Goal: Information Seeking & Learning: Learn about a topic

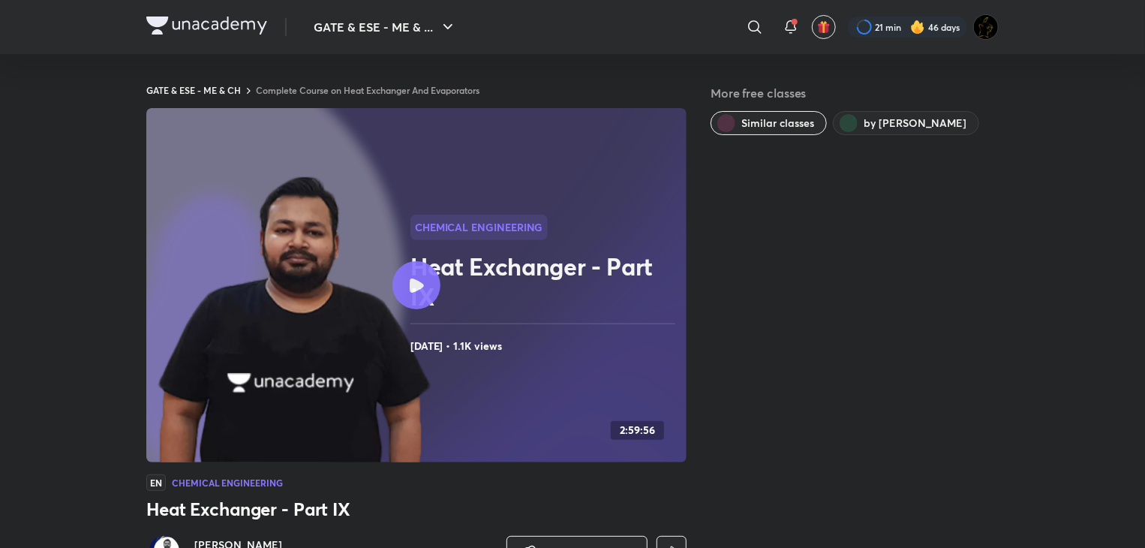
click at [389, 93] on link "Complete Course on Heat Exchanger And Evaporators" at bounding box center [368, 90] width 224 height 12
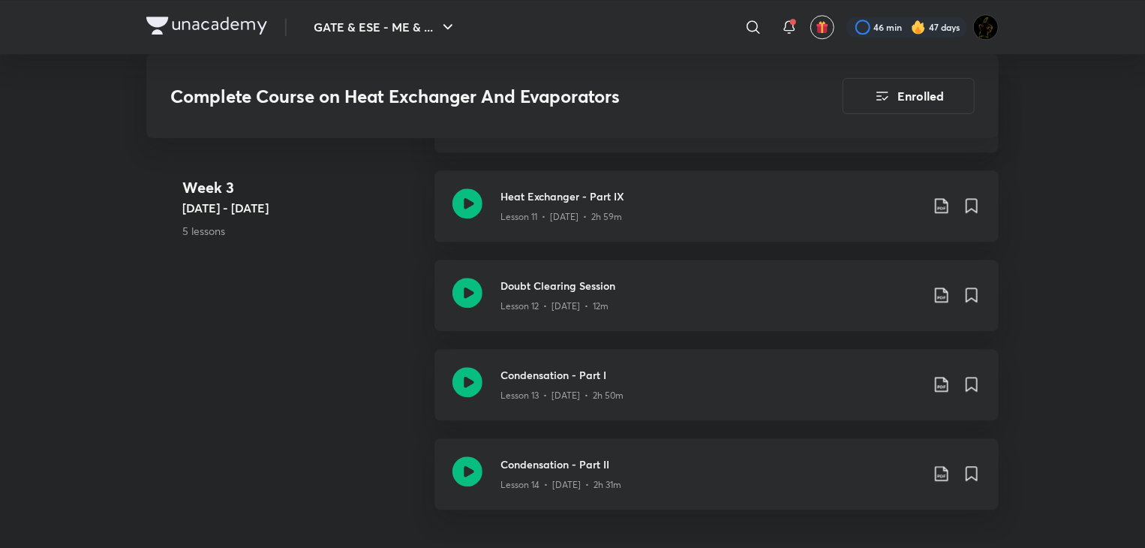
scroll to position [1983, 0]
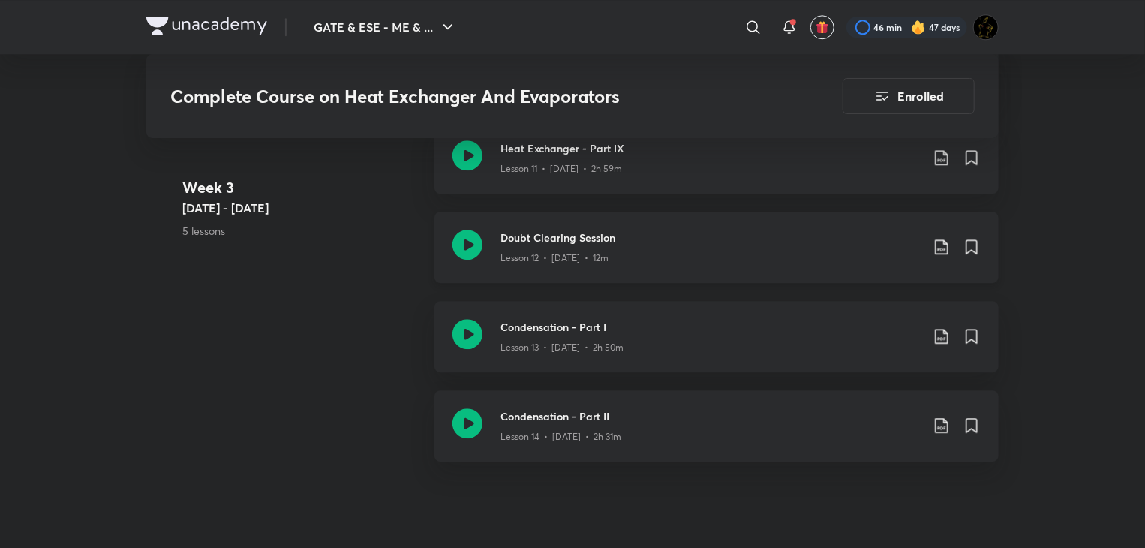
click at [465, 250] on icon at bounding box center [467, 245] width 30 height 30
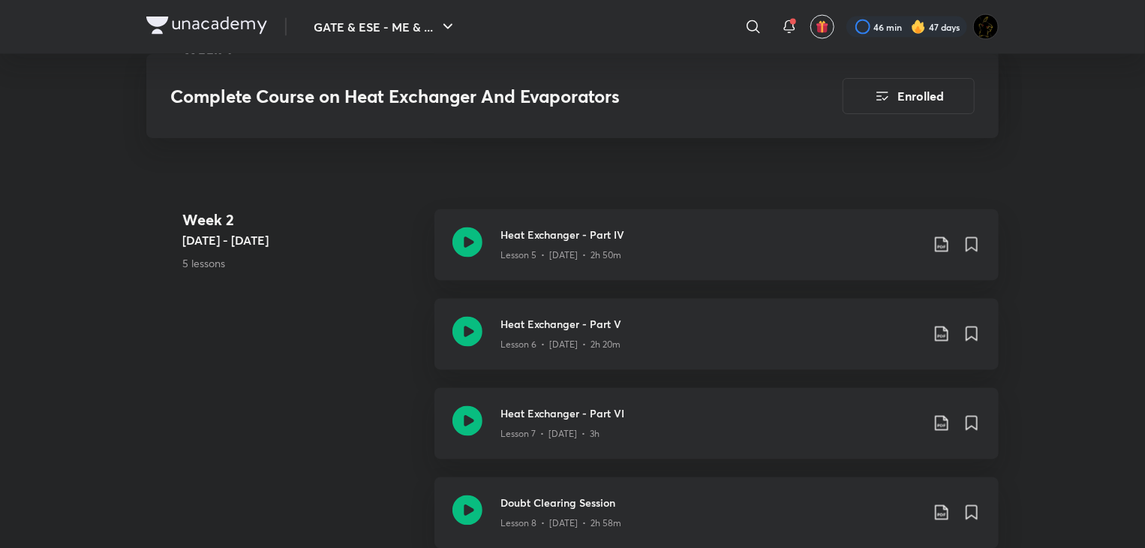
scroll to position [1279, 0]
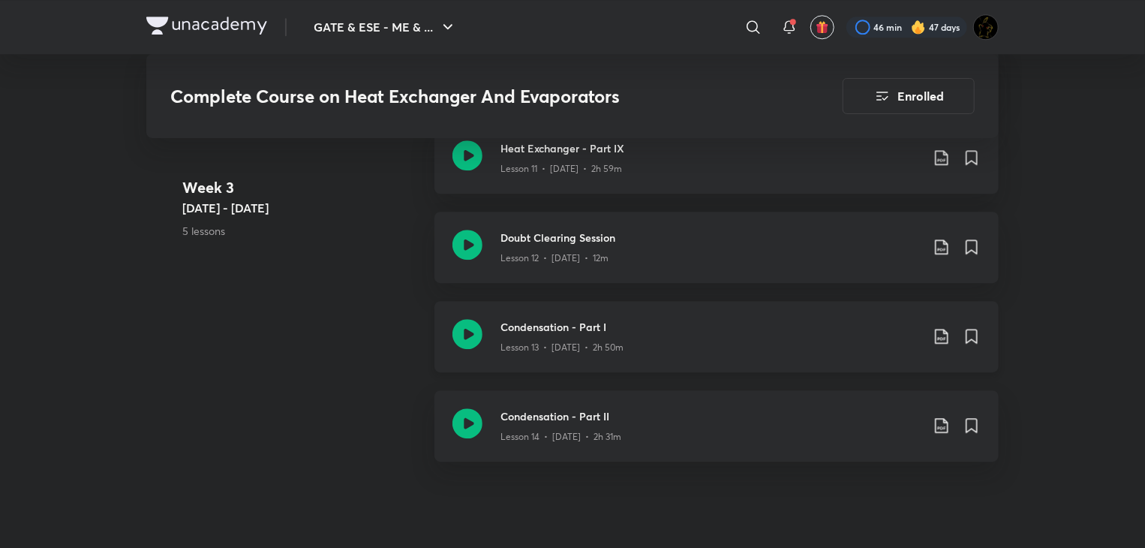
click at [464, 340] on icon at bounding box center [467, 334] width 30 height 30
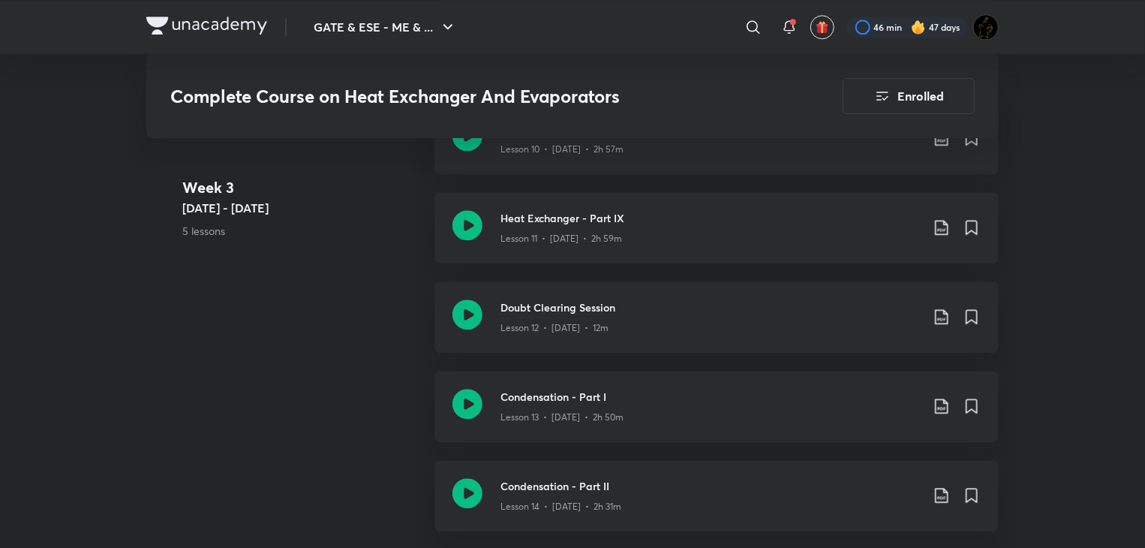
scroll to position [1908, 0]
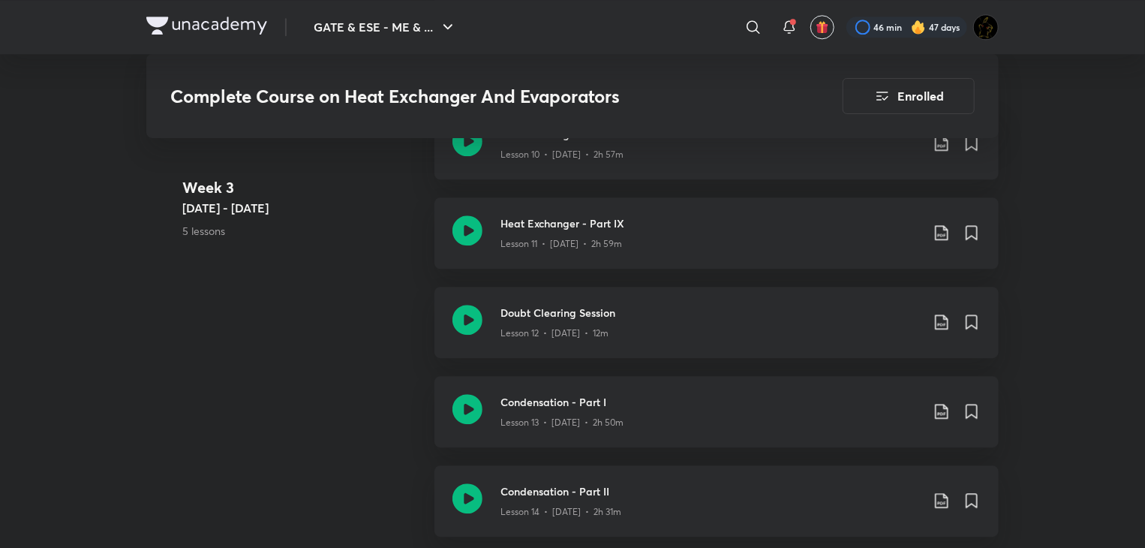
scroll to position [1983, 0]
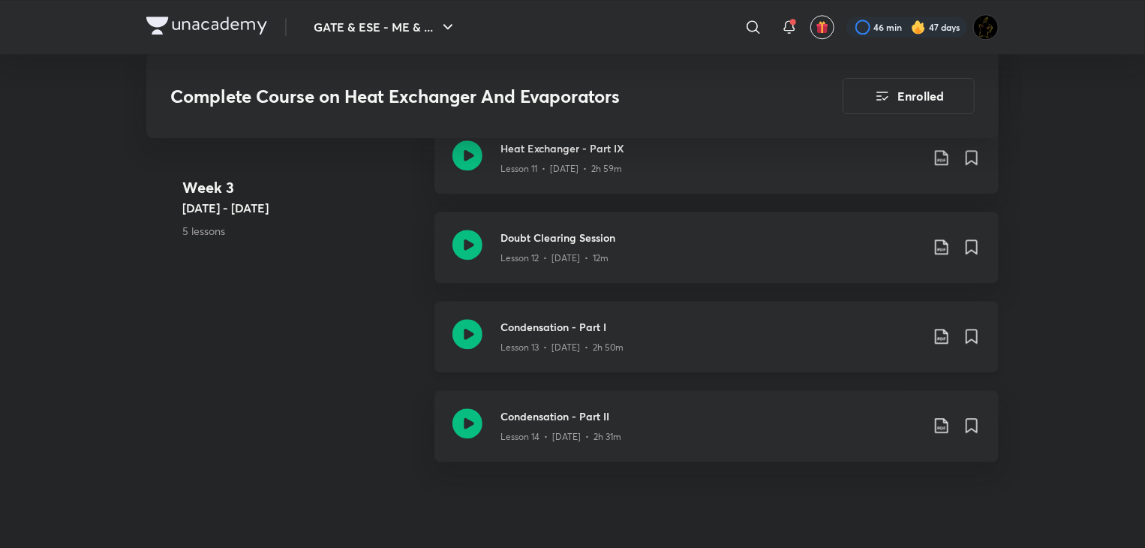
click at [461, 329] on icon at bounding box center [467, 334] width 30 height 30
